Goal: Transaction & Acquisition: Download file/media

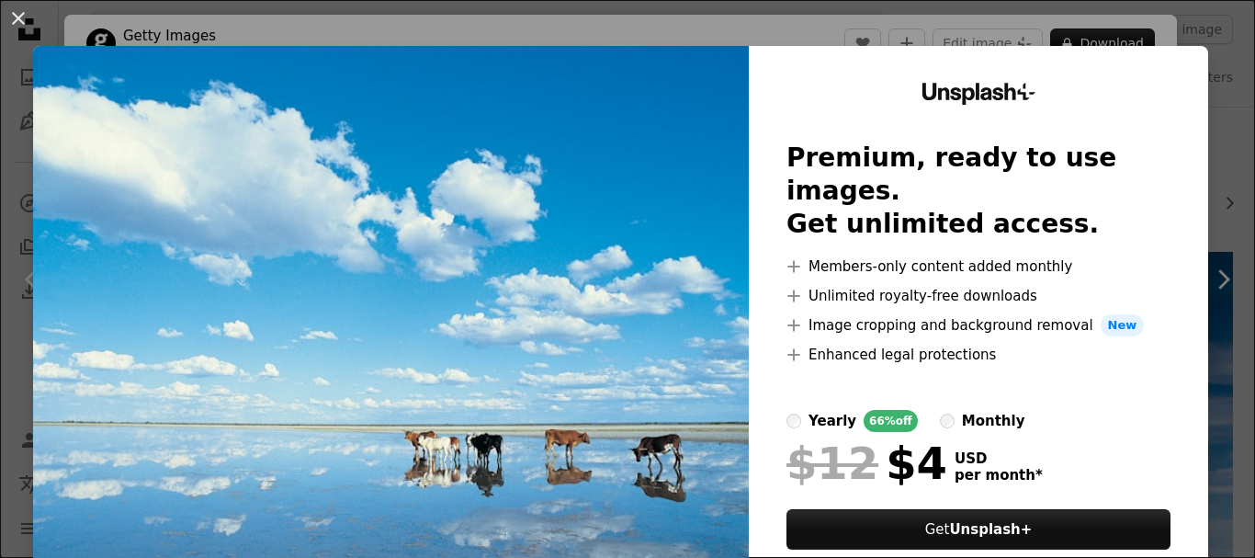
scroll to position [16, 0]
click at [12, 26] on button "An X shape" at bounding box center [18, 18] width 22 height 22
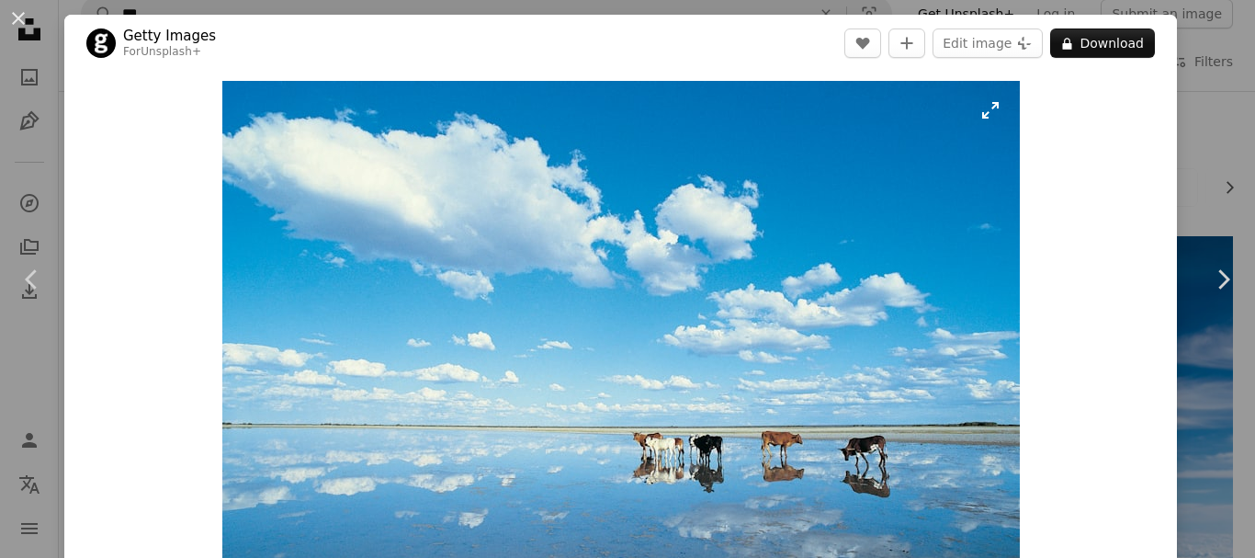
click at [990, 273] on img "Zoom in on this image" at bounding box center [621, 348] width 798 height 534
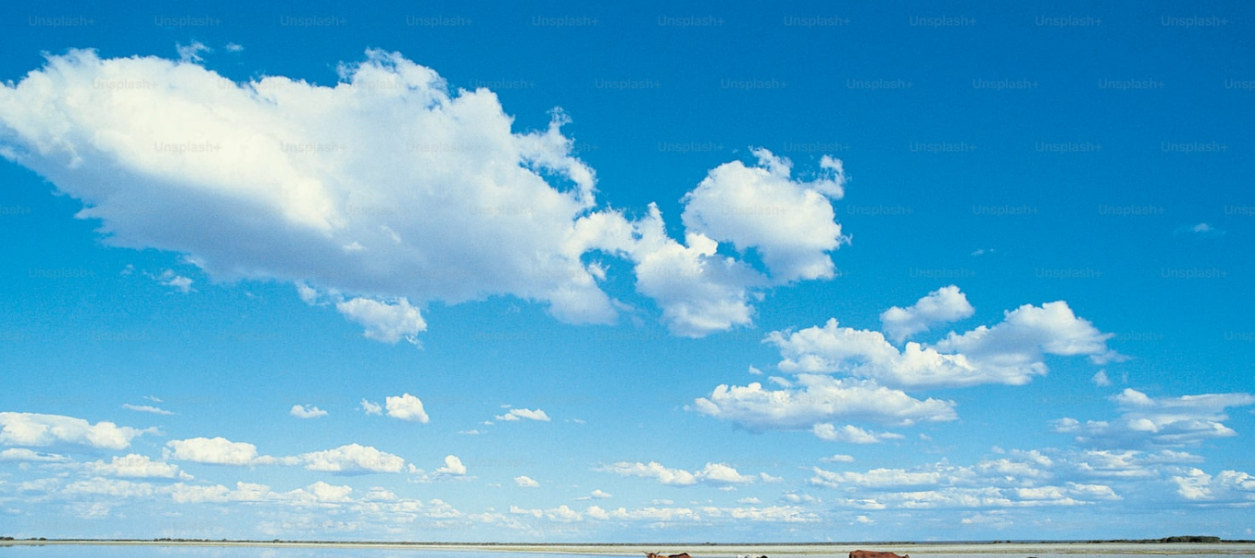
scroll to position [133, 0]
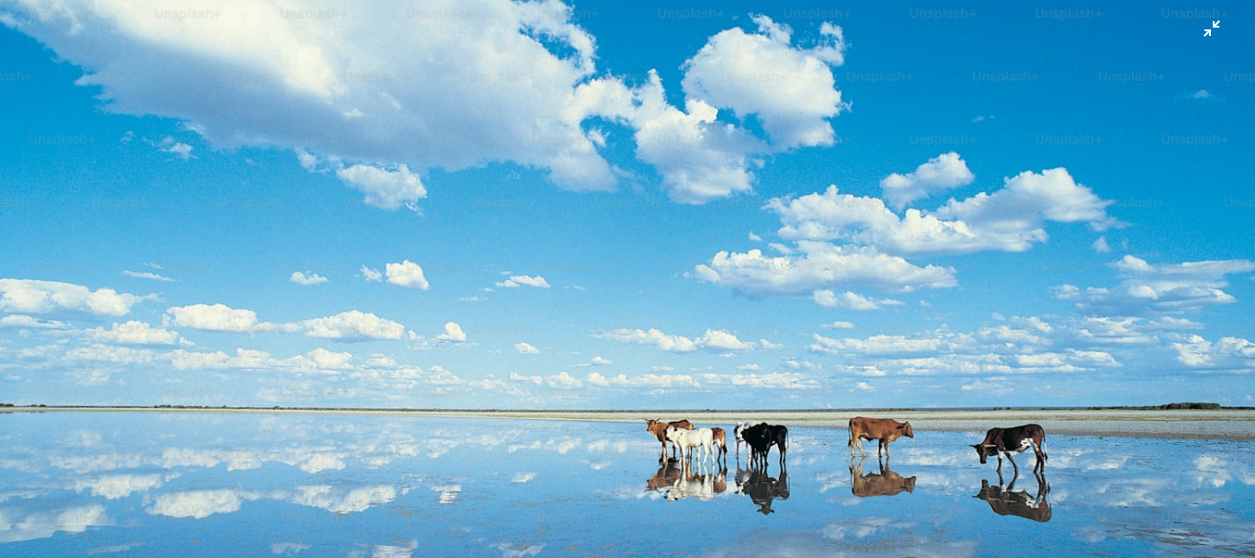
click at [1014, 325] on img "Zoom out on this image" at bounding box center [627, 286] width 1257 height 841
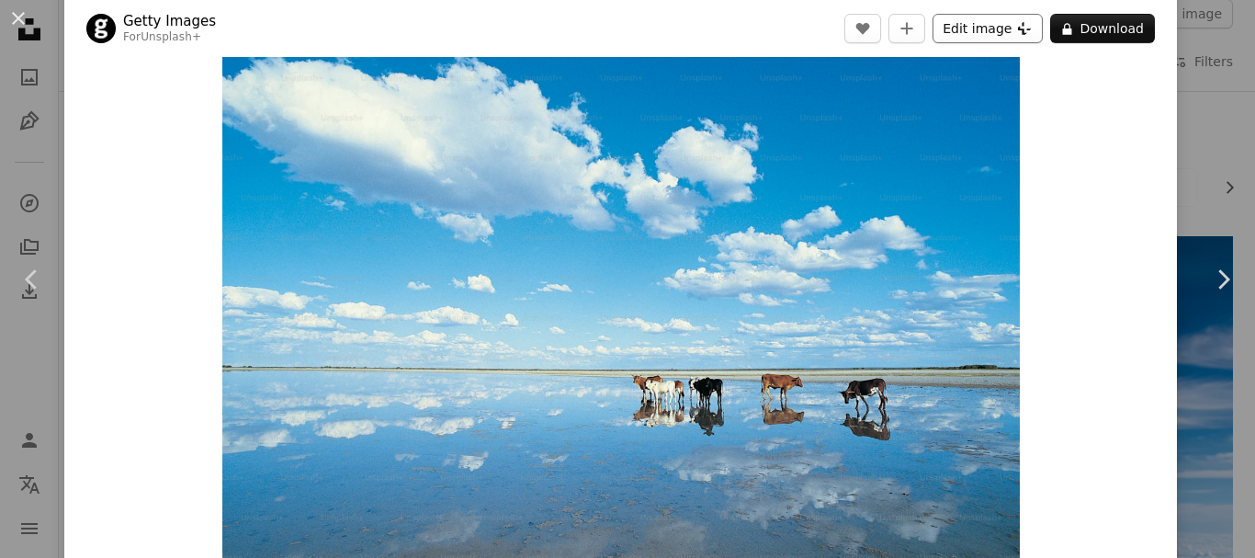
click at [1001, 30] on button "Edit image Plus sign for Unsplash+" at bounding box center [988, 28] width 110 height 29
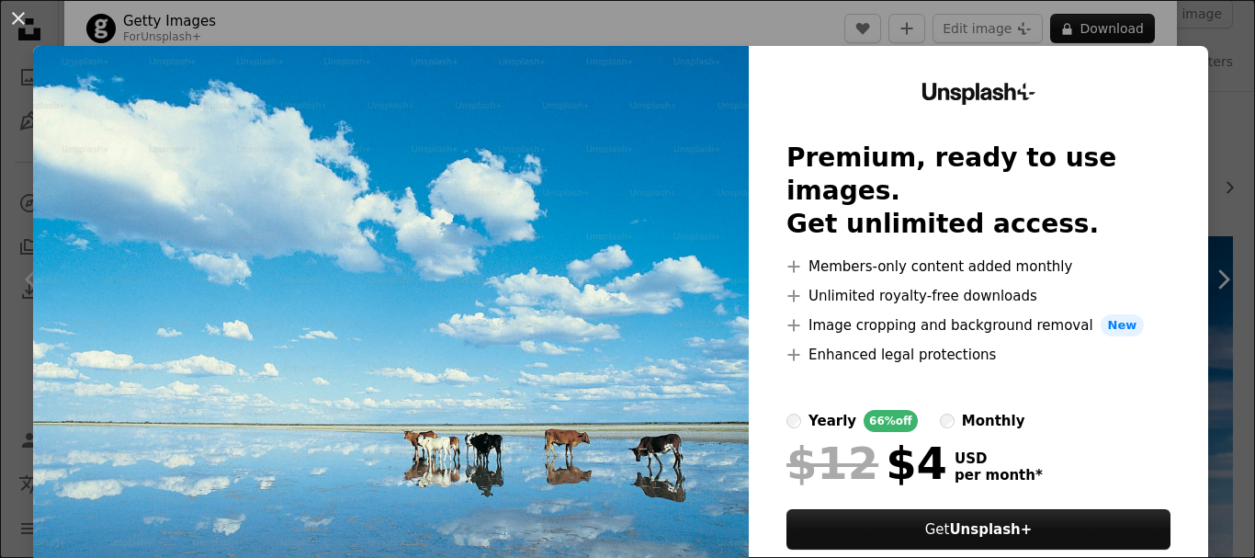
click at [1221, 85] on div "An X shape Unsplash+ Premium, ready to use images. Get unlimited access. A plus…" at bounding box center [627, 279] width 1255 height 558
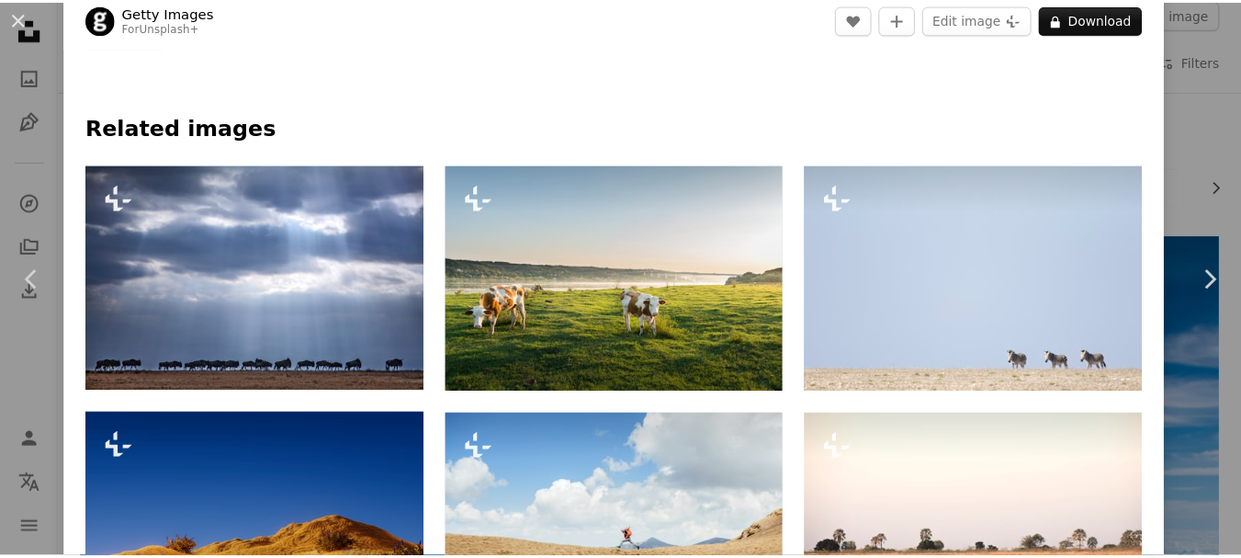
scroll to position [926, 0]
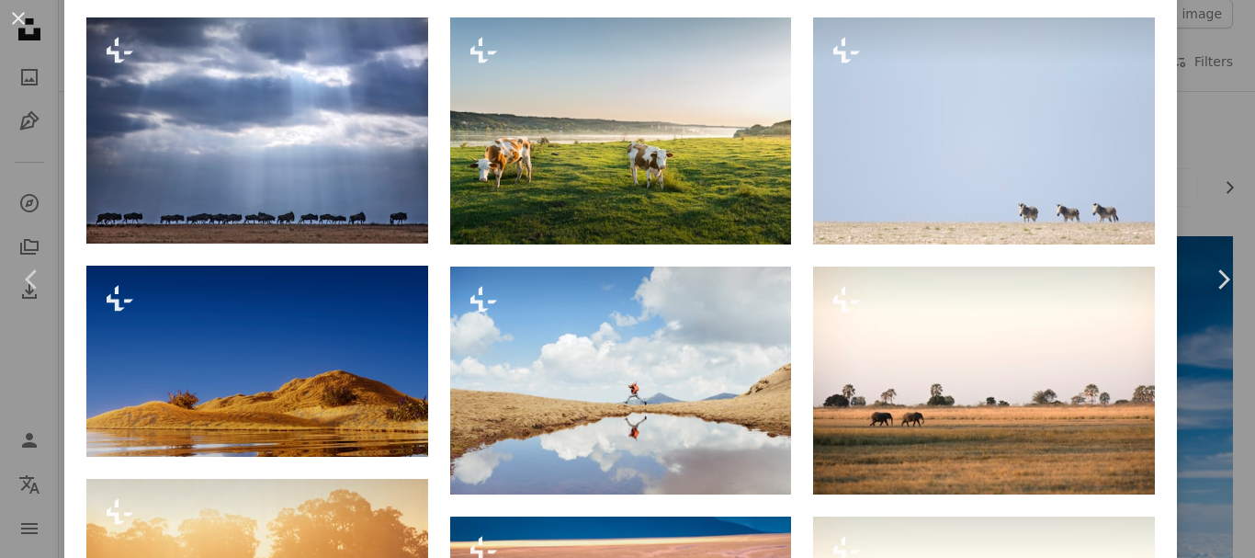
click at [1211, 26] on div "An X shape Chevron left Chevron right Getty Images For Unsplash+ A heart A plus…" at bounding box center [627, 279] width 1255 height 558
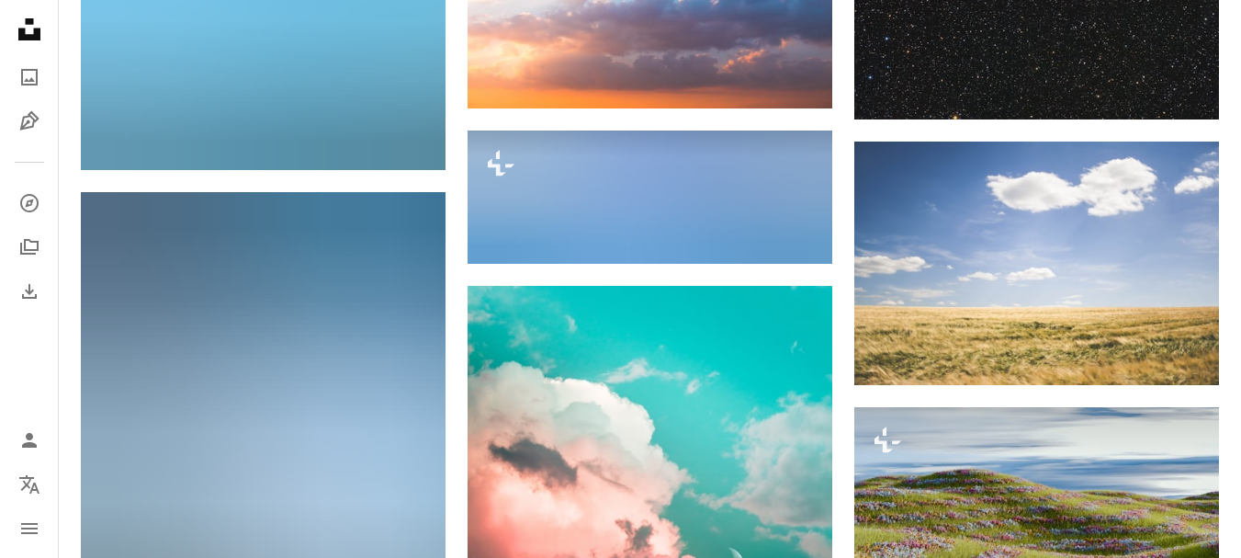
scroll to position [10095, 0]
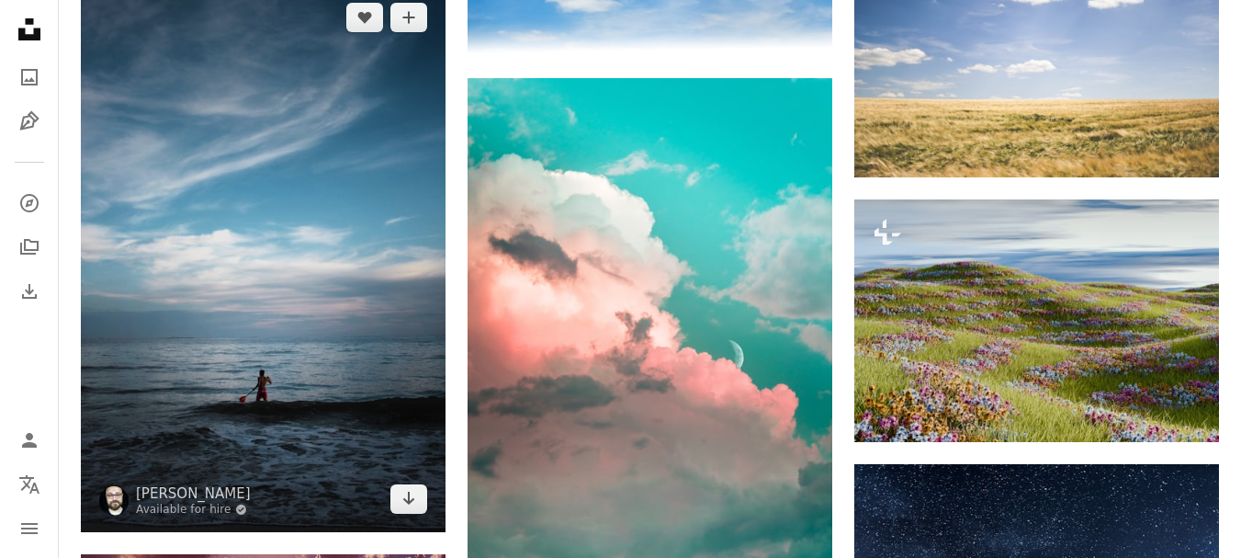
click at [273, 330] on img at bounding box center [263, 258] width 365 height 548
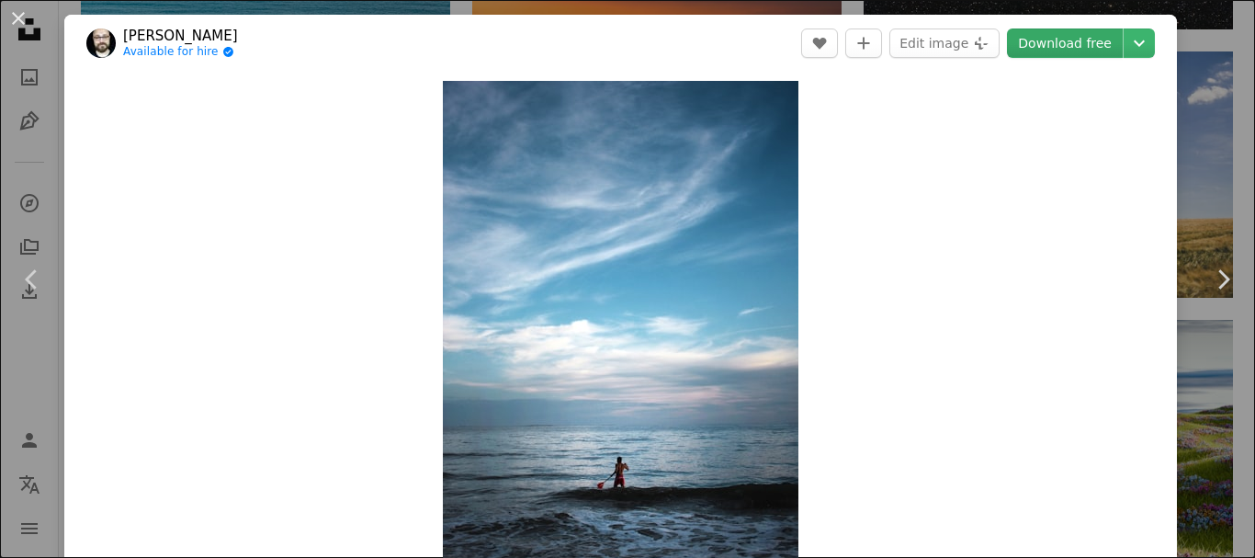
click at [1076, 46] on link "Download free" at bounding box center [1065, 42] width 116 height 29
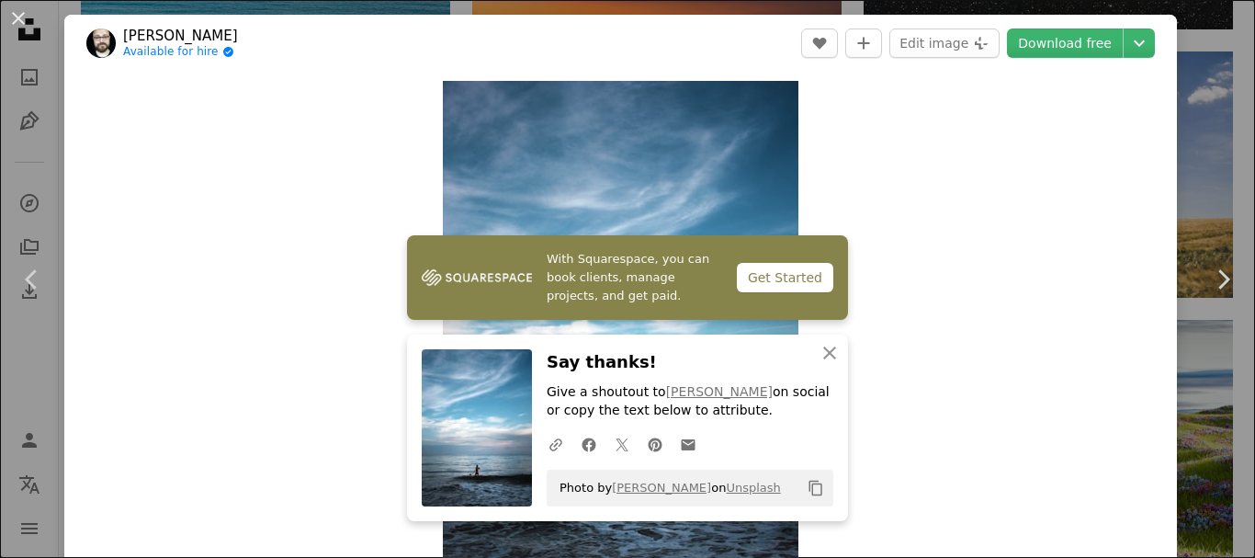
click at [1157, 63] on header "[PERSON_NAME] Available for hire A checkmark inside of a circle A heart A plus …" at bounding box center [620, 43] width 1113 height 57
click at [29, 20] on button "An X shape" at bounding box center [18, 18] width 22 height 22
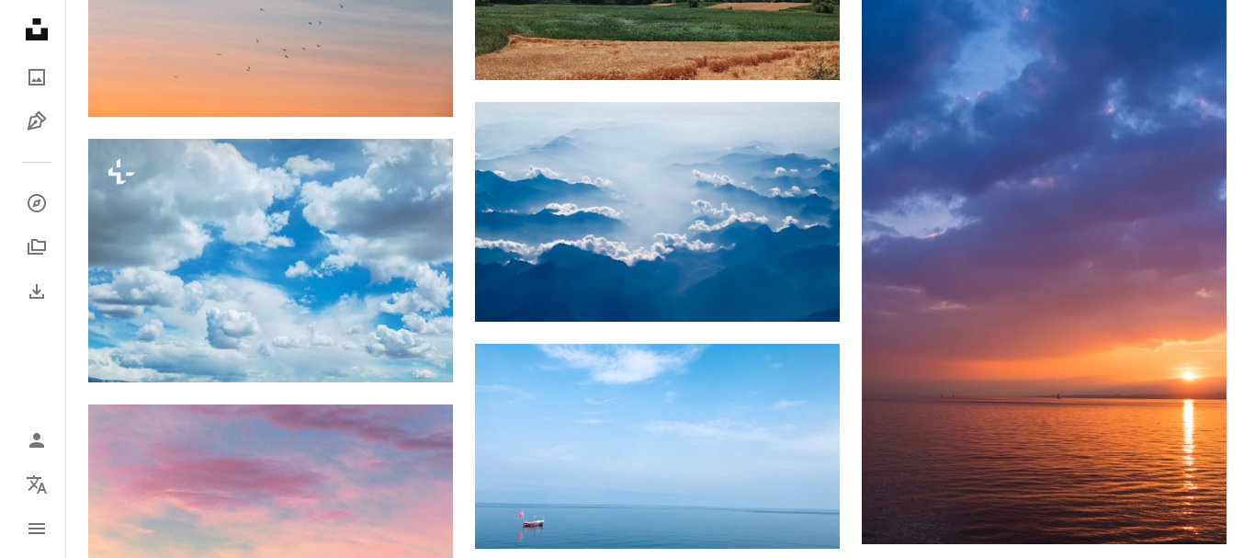
scroll to position [23714, 0]
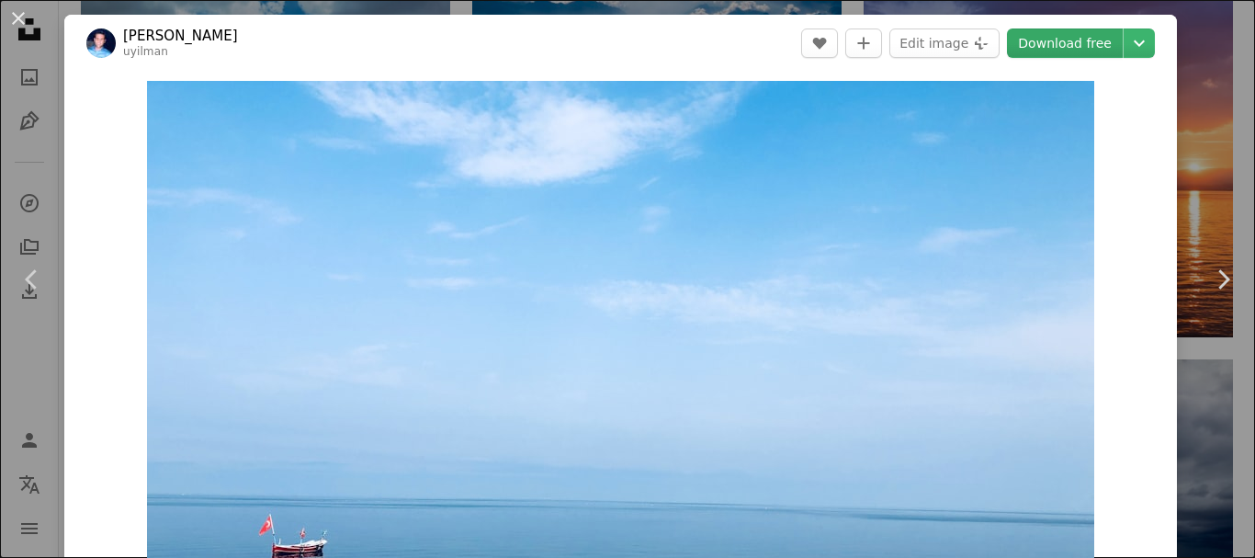
click at [1072, 44] on link "Download free" at bounding box center [1065, 42] width 116 height 29
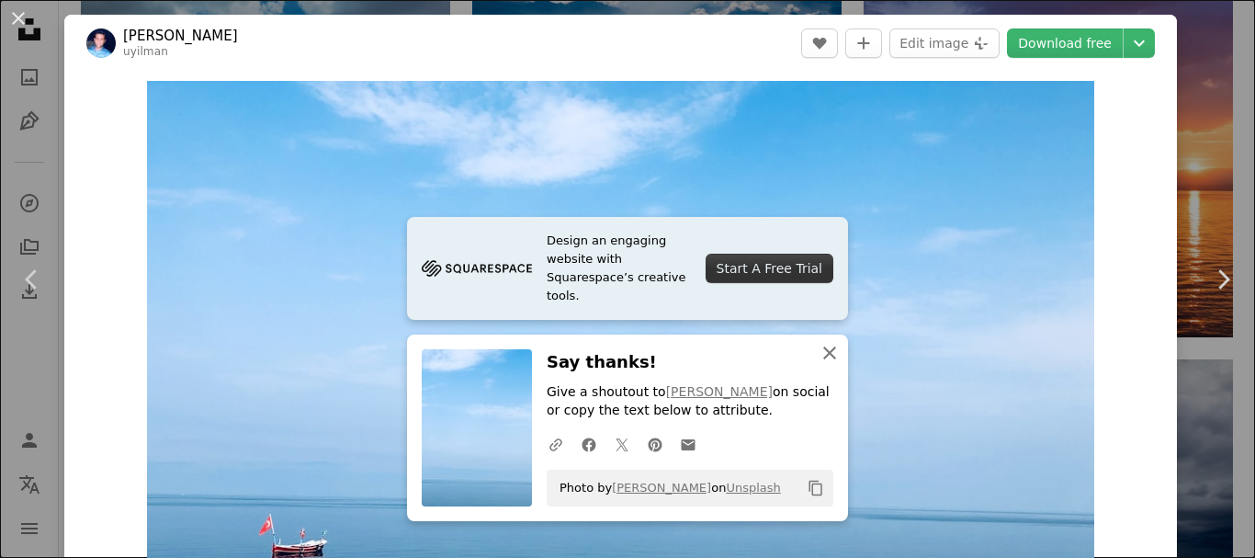
click at [811, 353] on button "An X shape Close" at bounding box center [829, 352] width 37 height 37
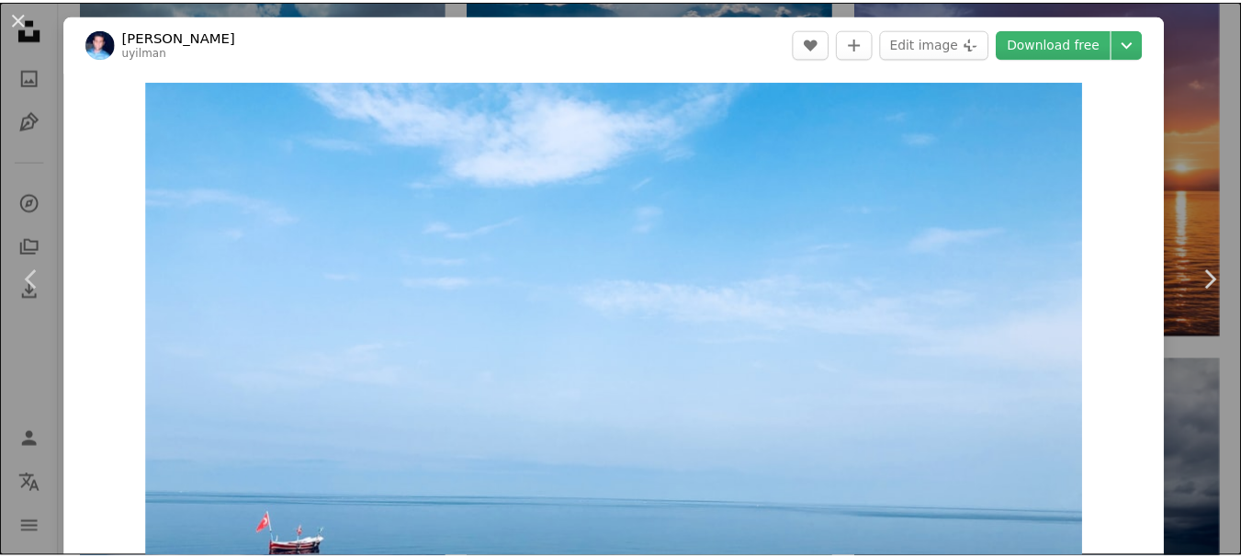
scroll to position [181, 0]
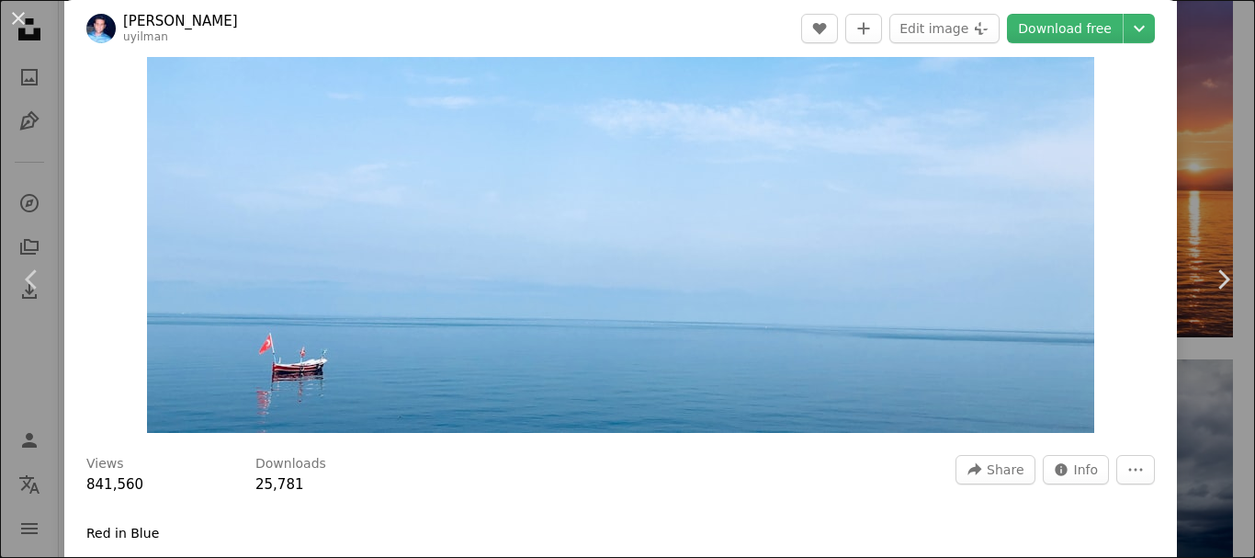
click at [1186, 70] on div "An X shape Chevron left Chevron right Umut YILMAN uyilman A heart A plus sign E…" at bounding box center [627, 279] width 1255 height 558
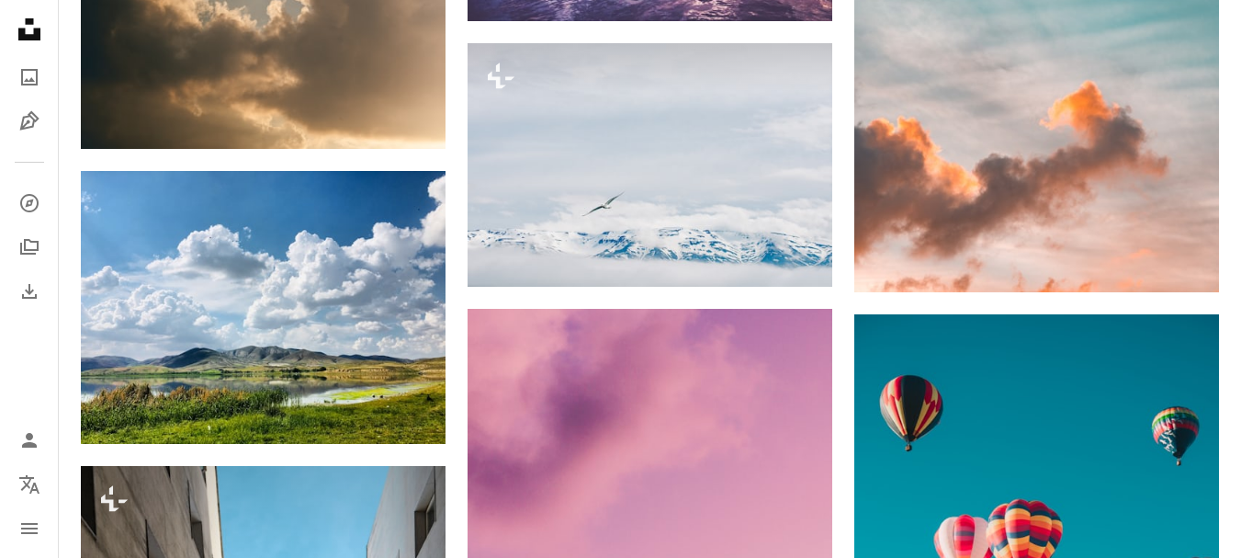
scroll to position [29860, 0]
